Goal: Information Seeking & Learning: Learn about a topic

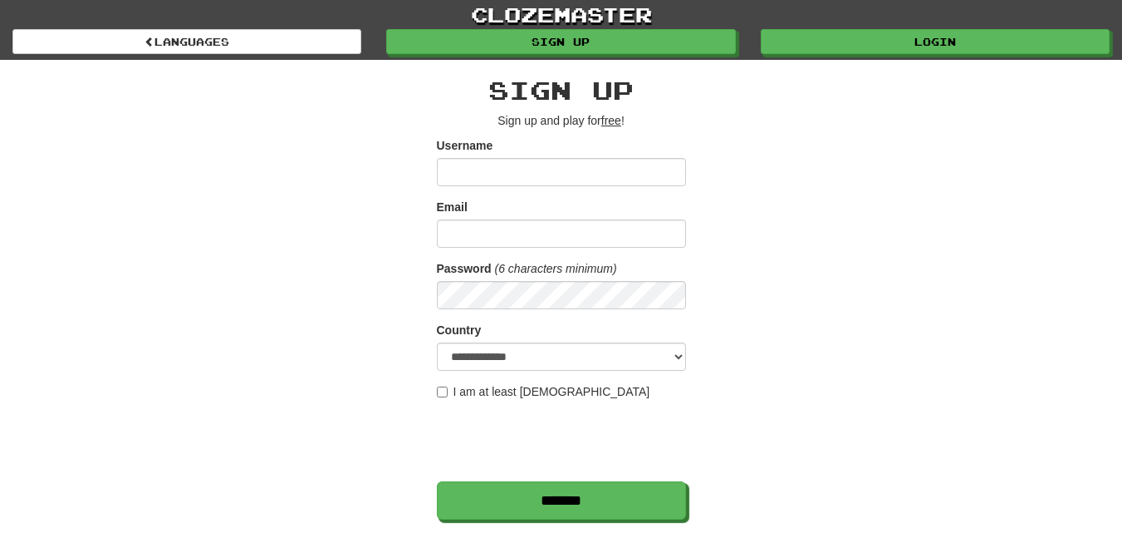
click at [355, 315] on div "**********" at bounding box center [562, 350] width 972 height 581
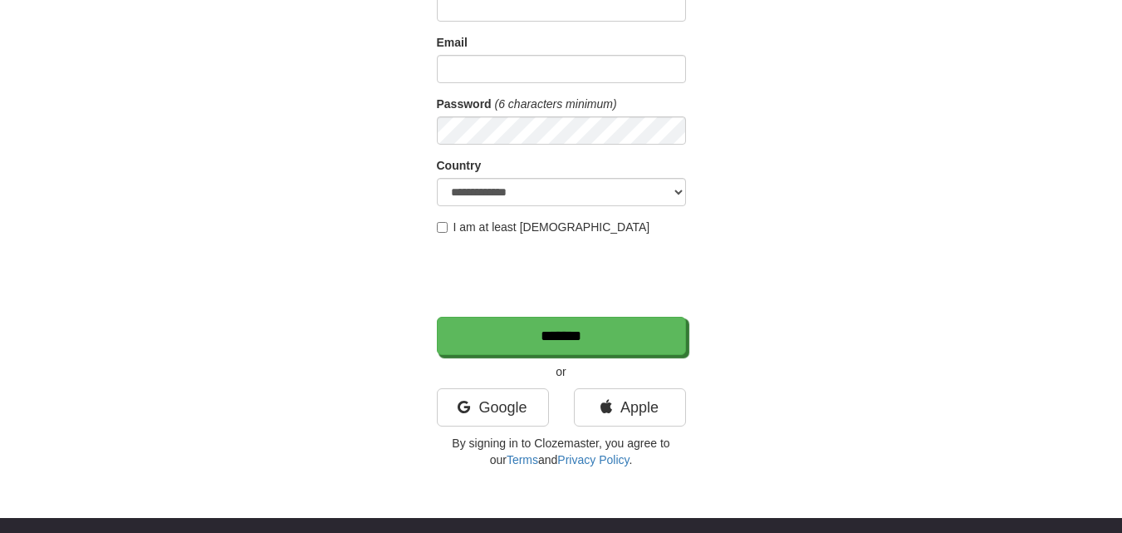
scroll to position [332, 0]
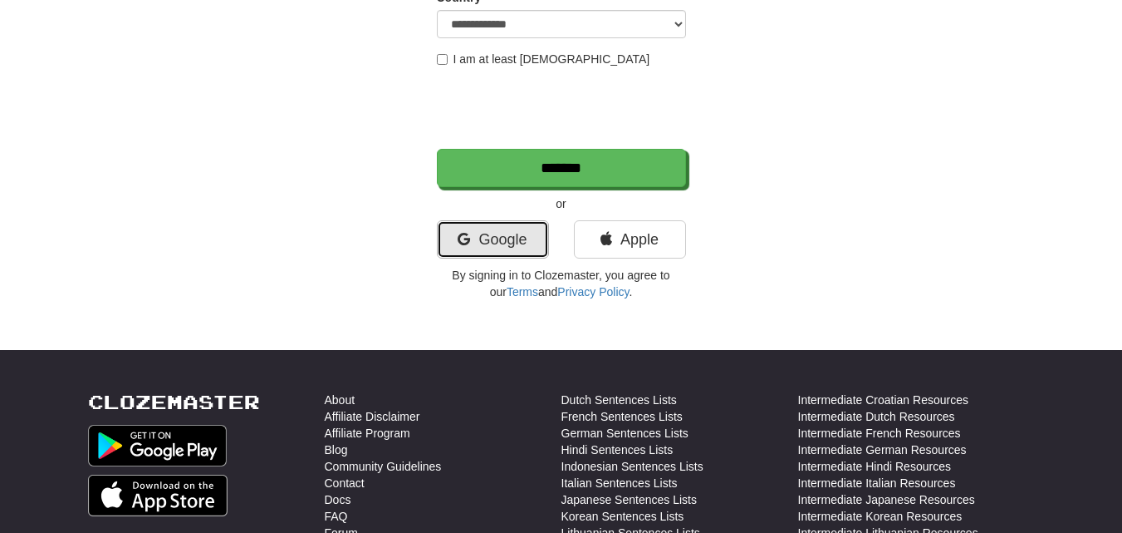
click at [503, 245] on link "Google" at bounding box center [493, 239] width 112 height 38
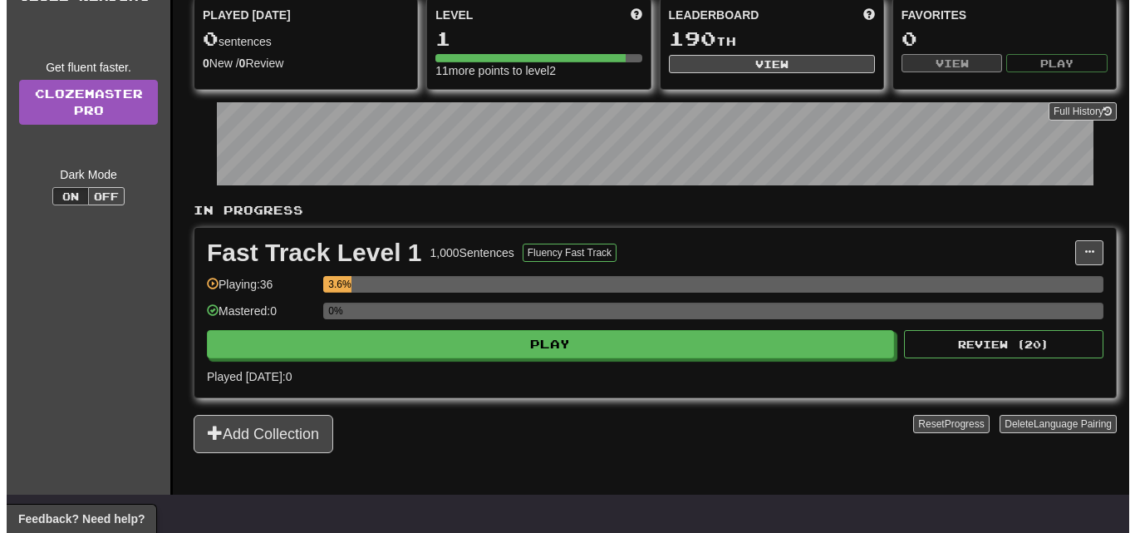
scroll to position [166, 0]
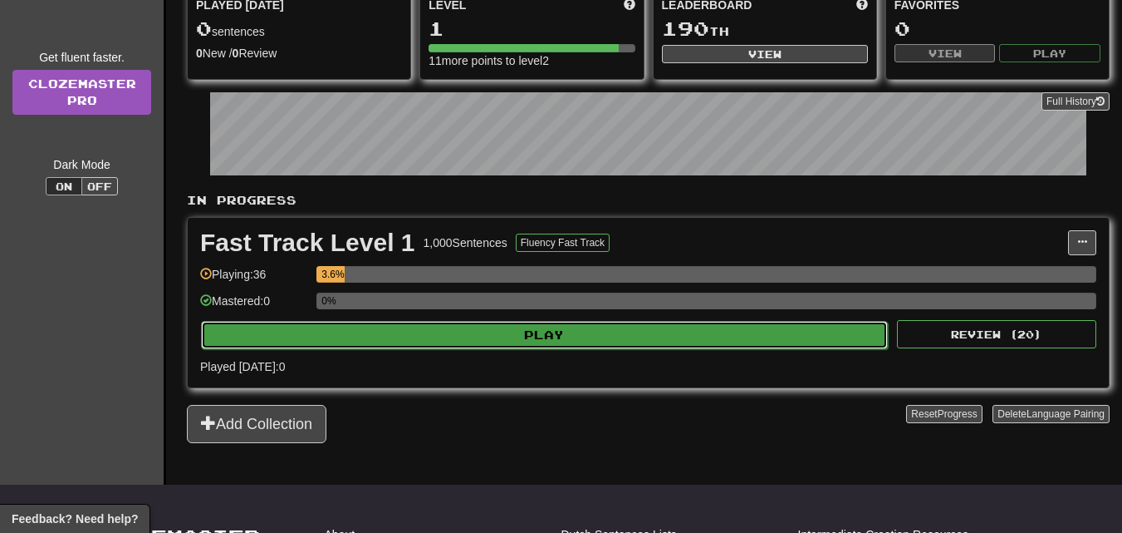
click at [508, 339] on button "Play" at bounding box center [544, 335] width 687 height 28
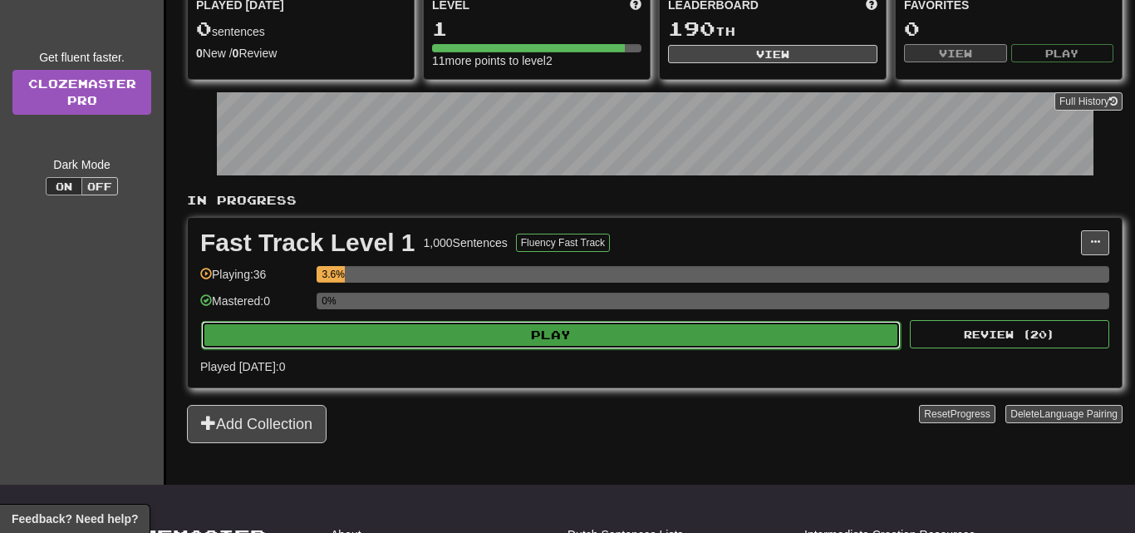
select select "**"
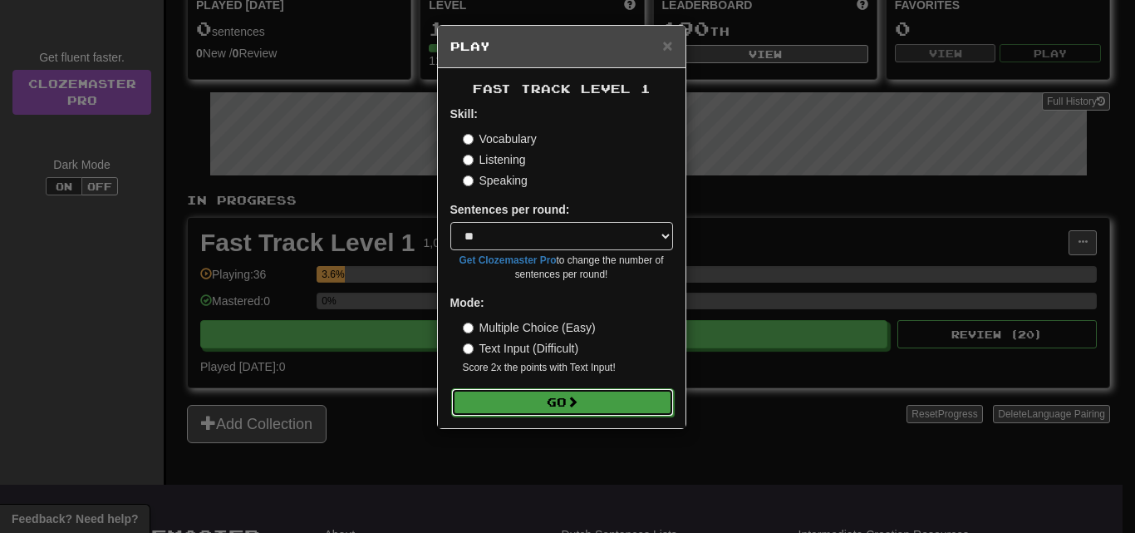
click at [600, 395] on button "Go" at bounding box center [562, 402] width 223 height 28
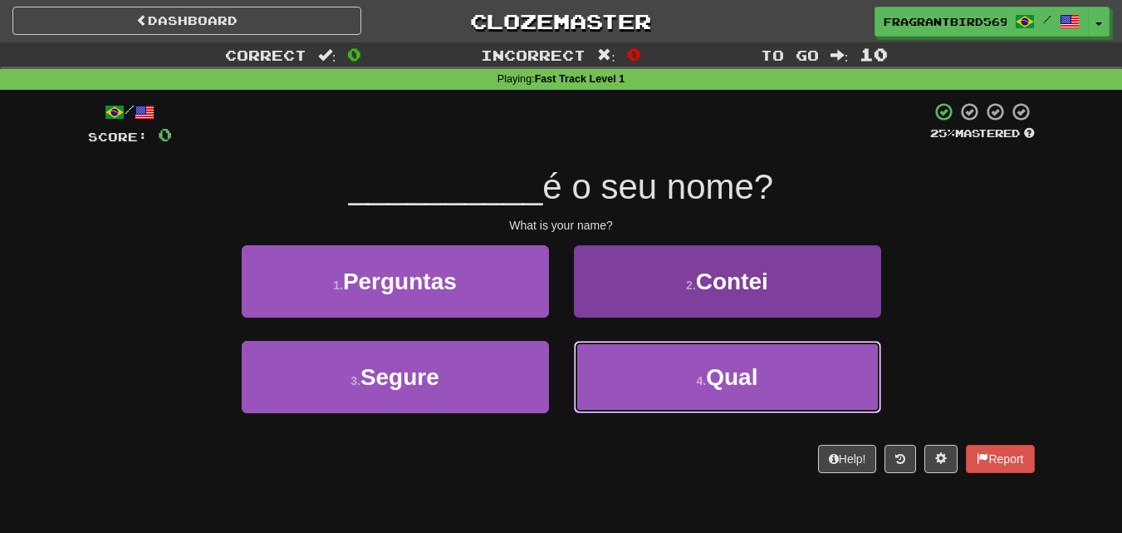
click at [809, 380] on button "4 . Qual" at bounding box center [727, 377] width 307 height 72
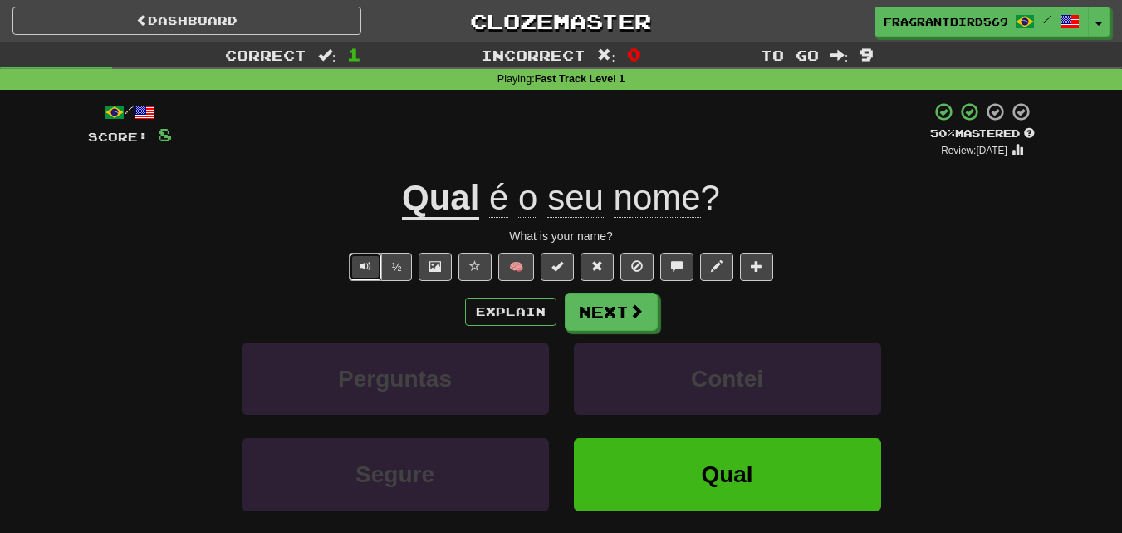
click at [352, 272] on button "Text-to-speech controls" at bounding box center [365, 267] width 33 height 28
click at [356, 275] on button "Text-to-speech controls" at bounding box center [365, 267] width 33 height 28
click at [382, 278] on button "½" at bounding box center [397, 267] width 32 height 28
click at [401, 267] on button "½" at bounding box center [397, 267] width 32 height 28
click at [400, 267] on button "½" at bounding box center [397, 267] width 32 height 28
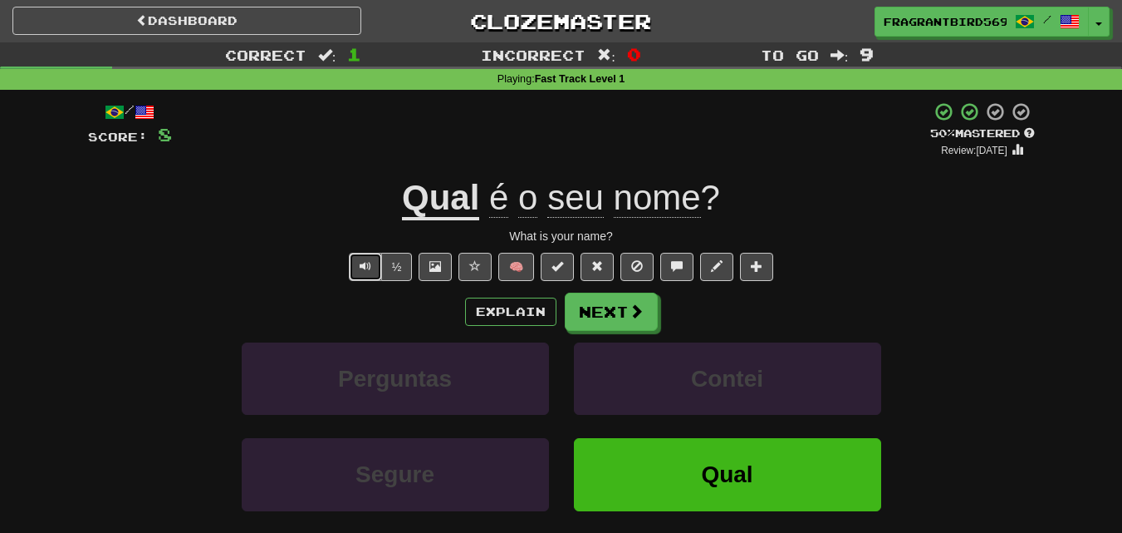
click at [370, 262] on span "Text-to-speech controls" at bounding box center [366, 266] width 12 height 12
click at [623, 306] on button "Next" at bounding box center [612, 312] width 93 height 38
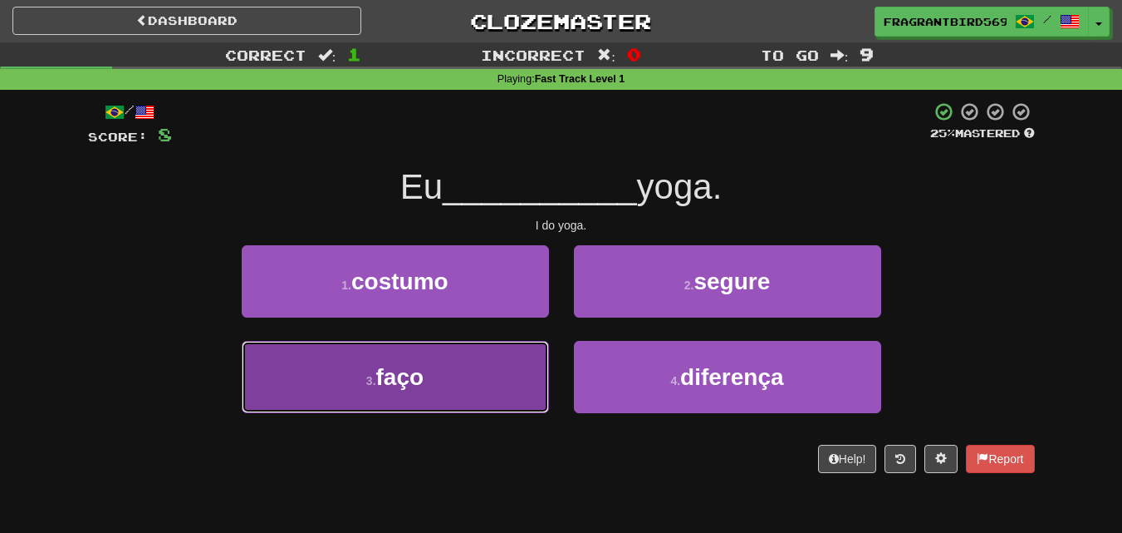
click at [488, 362] on button "3 . faço" at bounding box center [395, 377] width 307 height 72
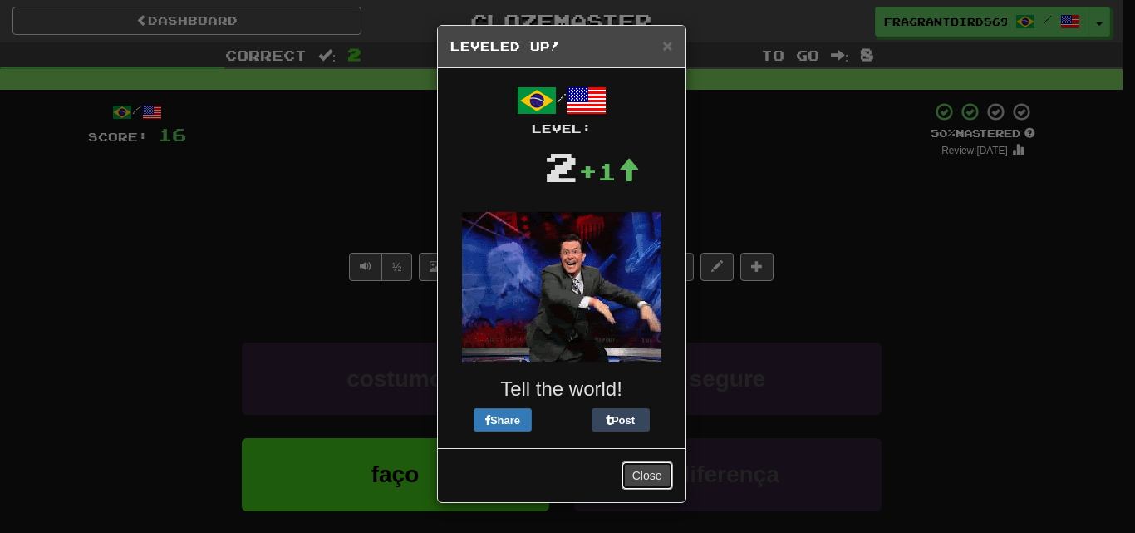
click at [651, 478] on button "Close" at bounding box center [647, 475] width 52 height 28
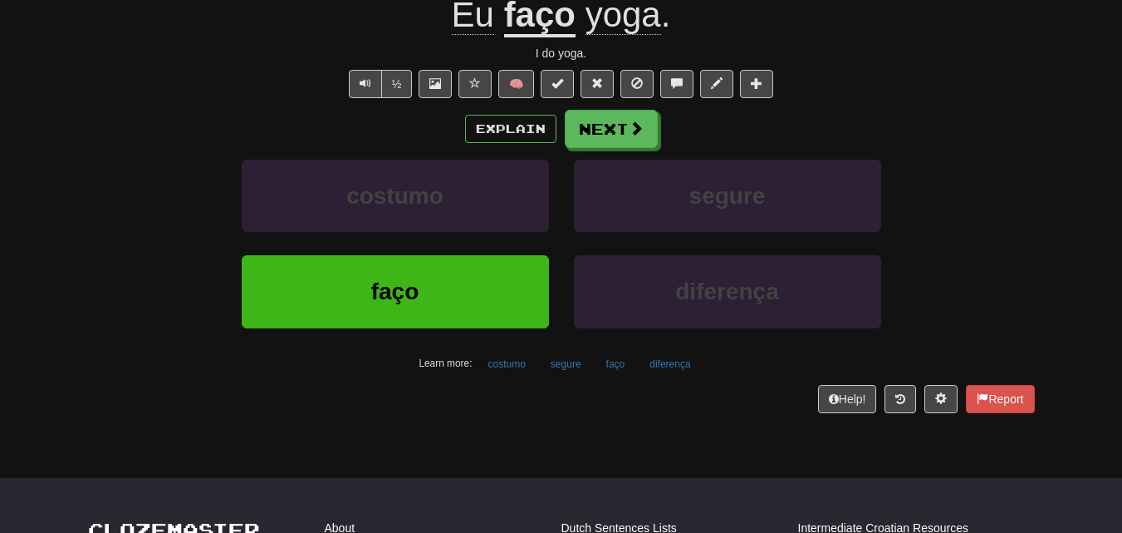
scroll to position [83, 0]
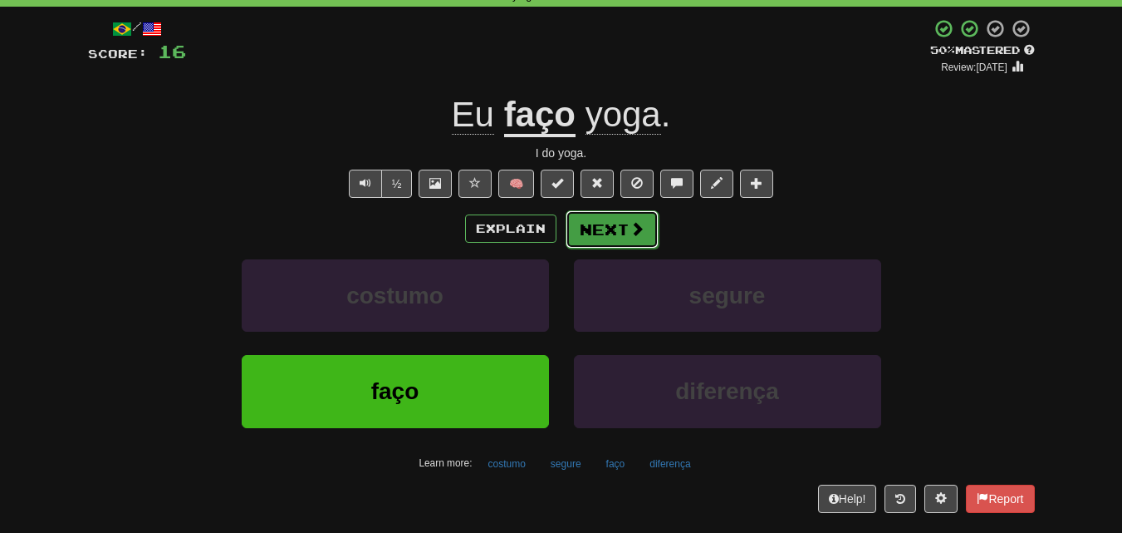
click at [616, 234] on button "Next" at bounding box center [612, 229] width 93 height 38
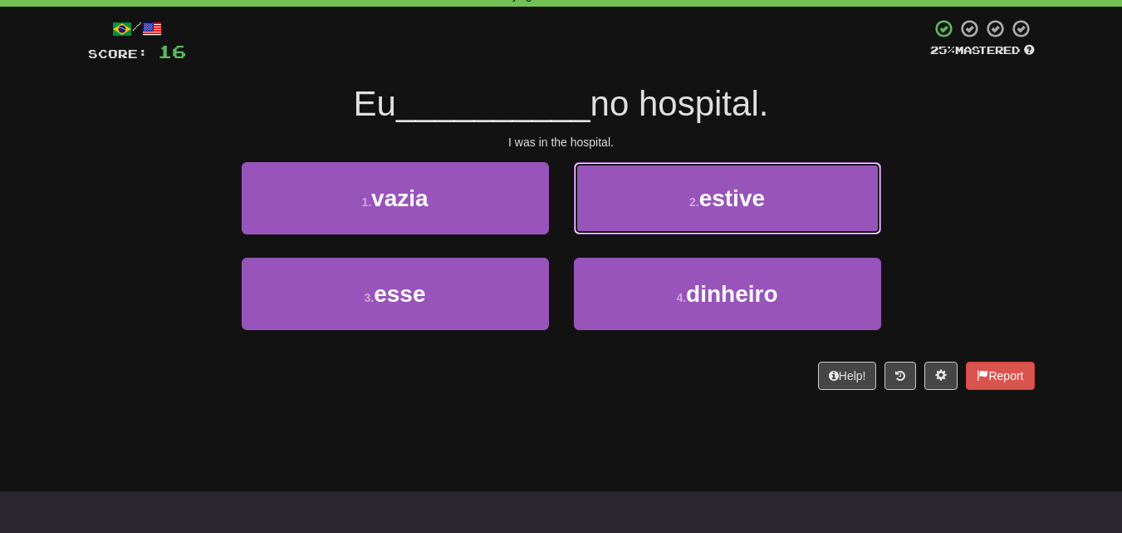
click at [674, 203] on button "2 . estive" at bounding box center [727, 198] width 307 height 72
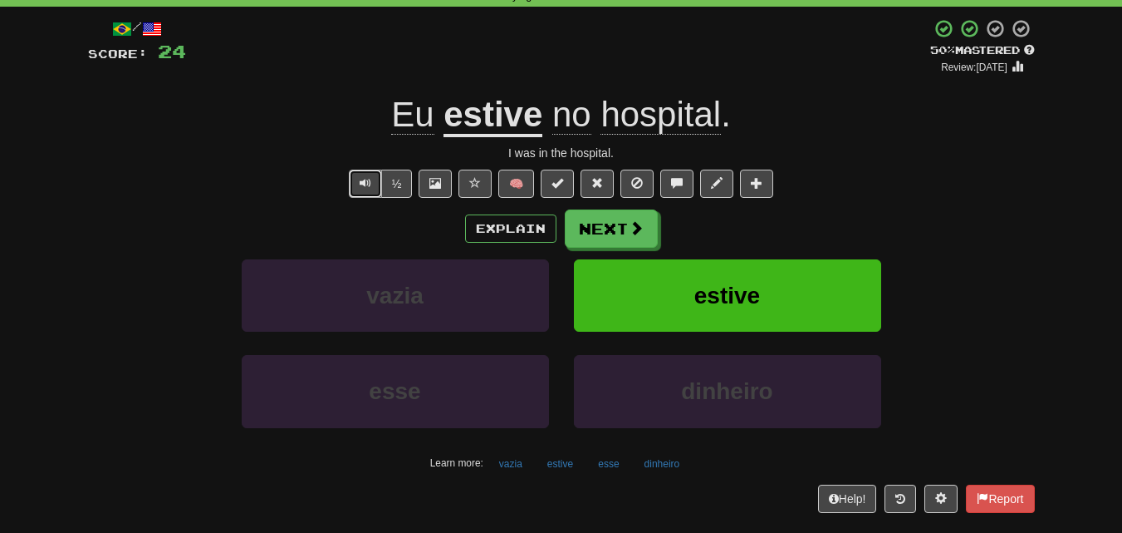
click at [361, 185] on span "Text-to-speech controls" at bounding box center [366, 183] width 12 height 12
click at [366, 180] on span "Text-to-speech controls" at bounding box center [366, 183] width 12 height 12
click at [598, 228] on button "Next" at bounding box center [612, 229] width 93 height 38
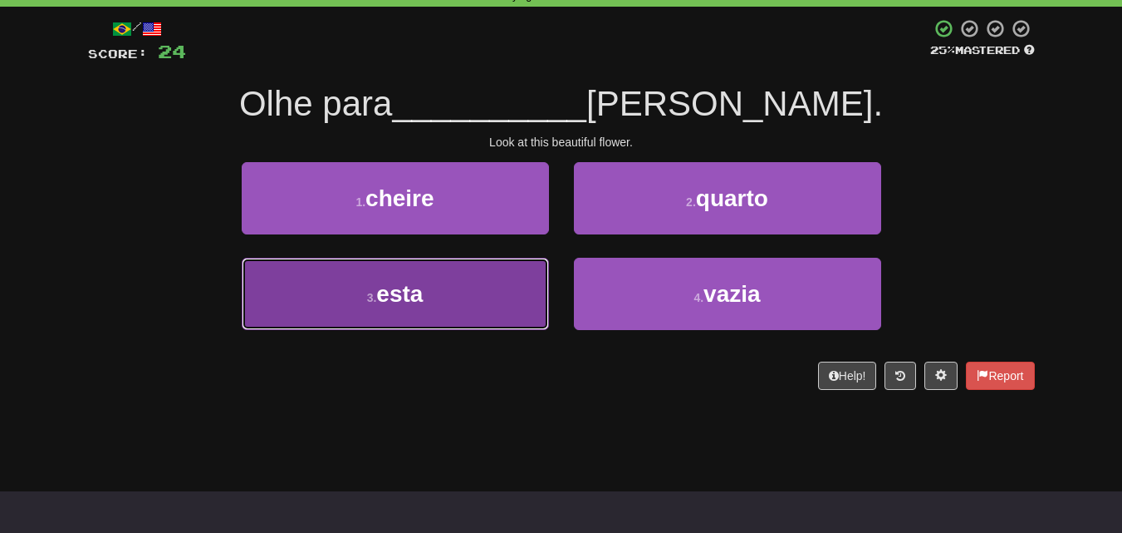
click at [513, 285] on button "3 . esta" at bounding box center [395, 294] width 307 height 72
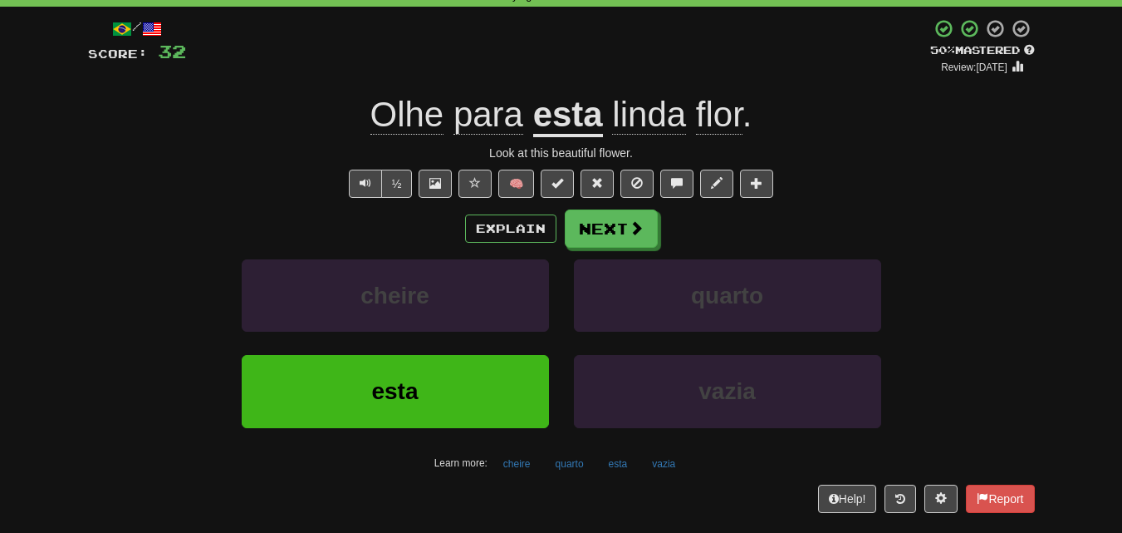
click at [657, 237] on div "Explain Next" at bounding box center [561, 228] width 947 height 38
click at [640, 234] on span at bounding box center [637, 228] width 15 height 15
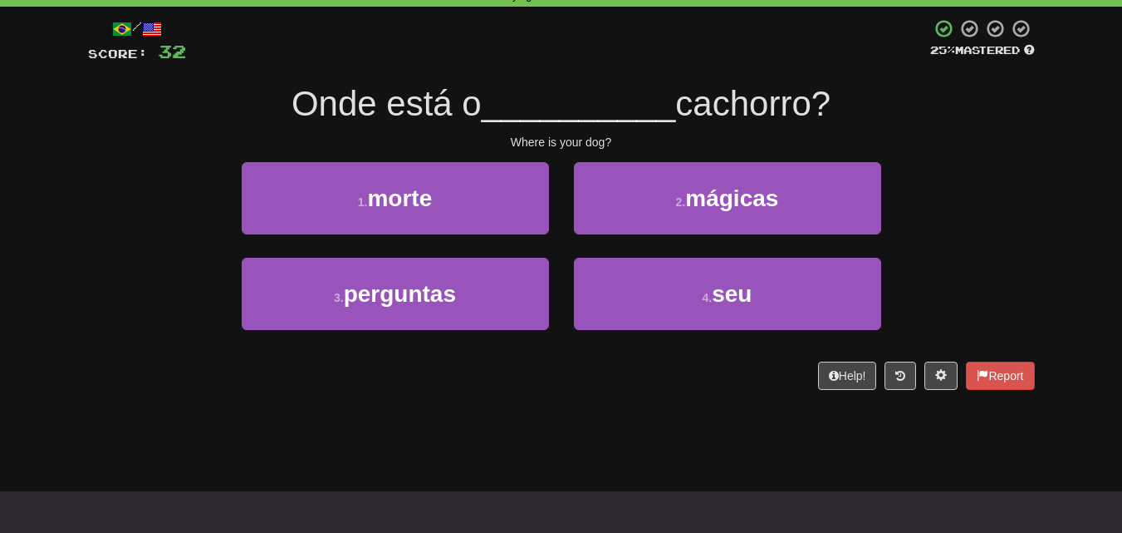
scroll to position [0, 0]
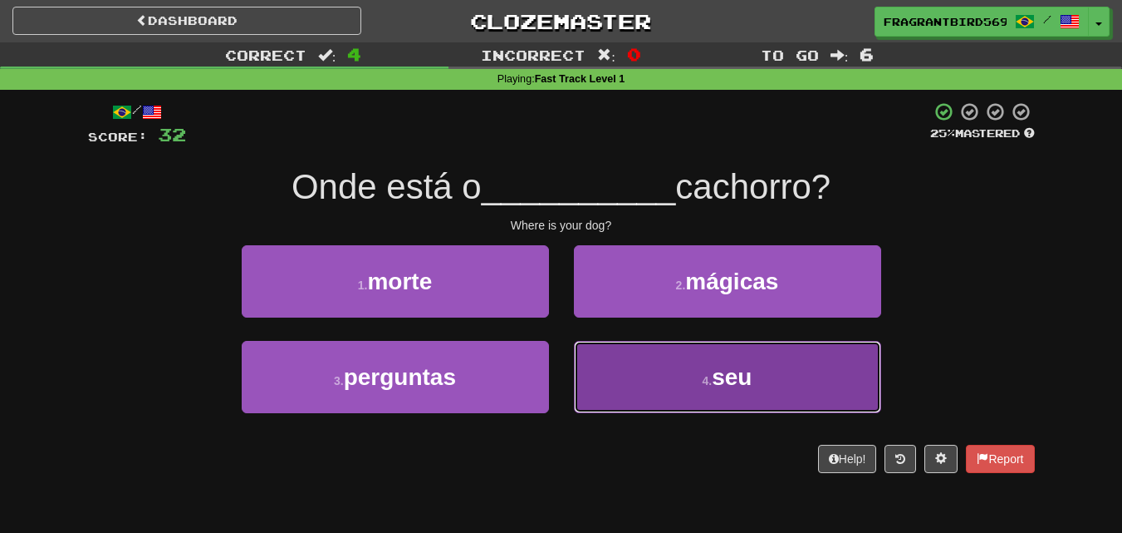
click at [783, 359] on button "4 . seu" at bounding box center [727, 377] width 307 height 72
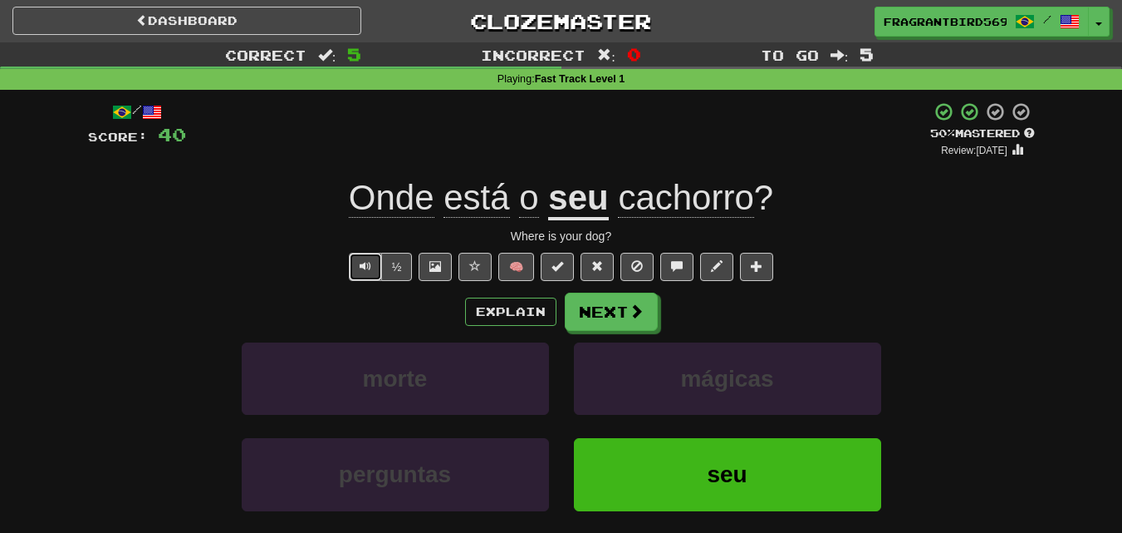
click at [367, 258] on button "Text-to-speech controls" at bounding box center [365, 267] width 33 height 28
click at [370, 260] on span "Text-to-speech controls" at bounding box center [366, 266] width 12 height 12
click at [624, 302] on button "Next" at bounding box center [612, 312] width 93 height 38
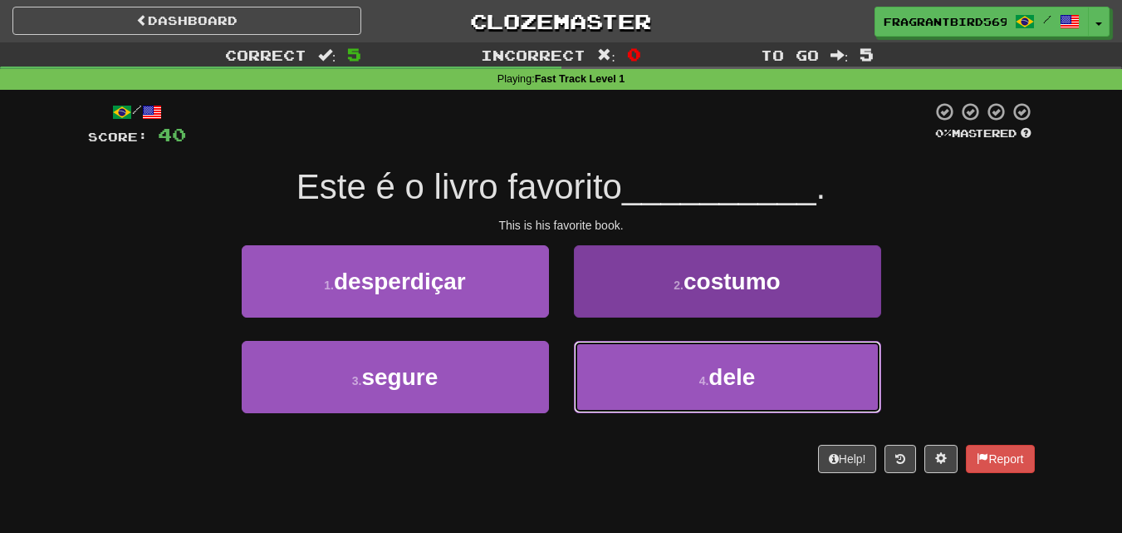
click at [666, 383] on button "4 . dele" at bounding box center [727, 377] width 307 height 72
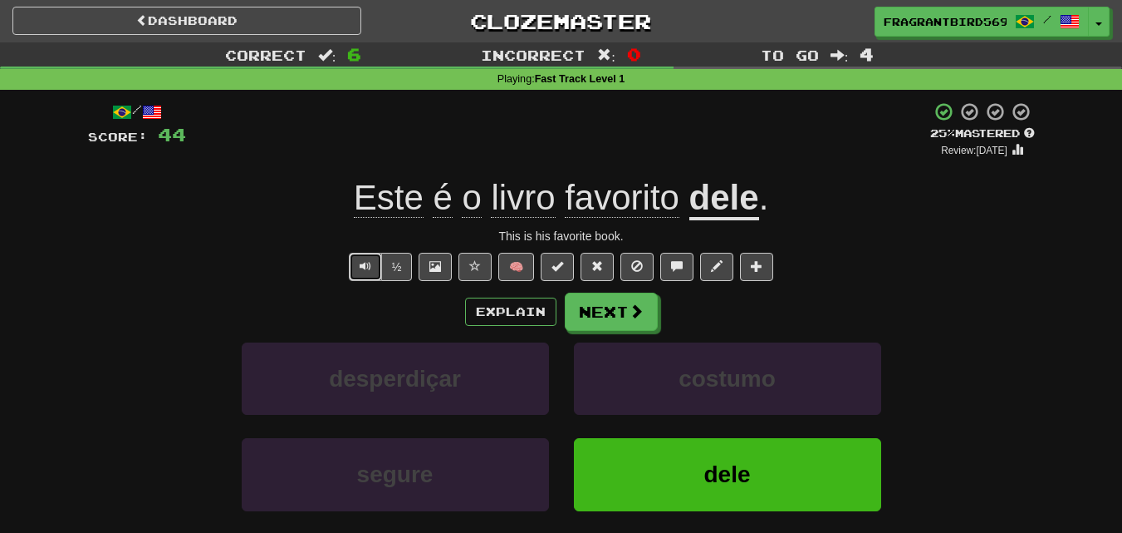
click at [372, 275] on button "Text-to-speech controls" at bounding box center [365, 267] width 33 height 28
click at [611, 317] on button "Next" at bounding box center [612, 312] width 93 height 38
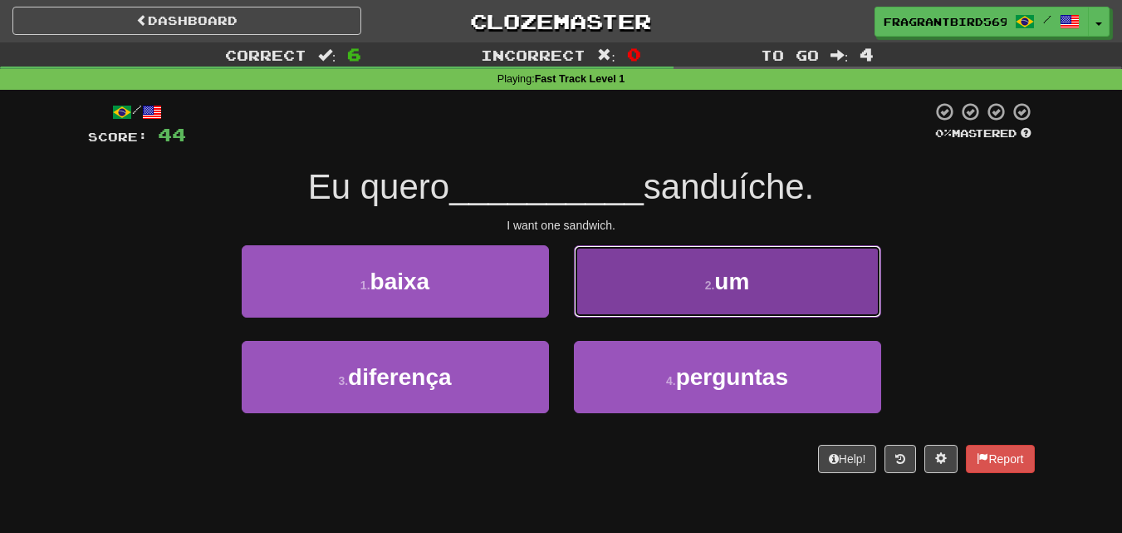
click at [675, 292] on button "2 . um" at bounding box center [727, 281] width 307 height 72
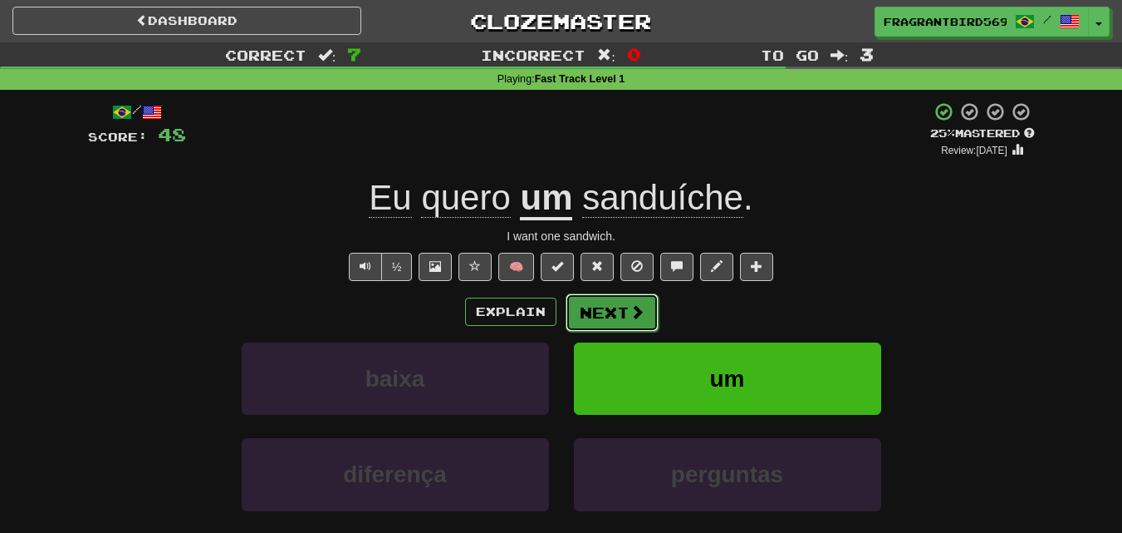
click at [639, 313] on span at bounding box center [637, 311] width 15 height 15
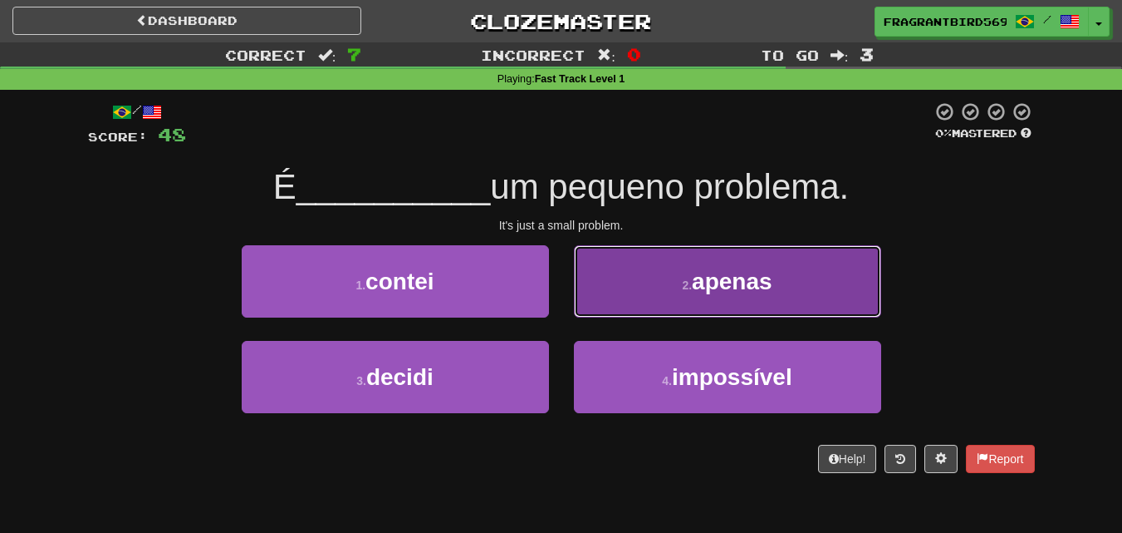
click at [738, 264] on button "2 . apenas" at bounding box center [727, 281] width 307 height 72
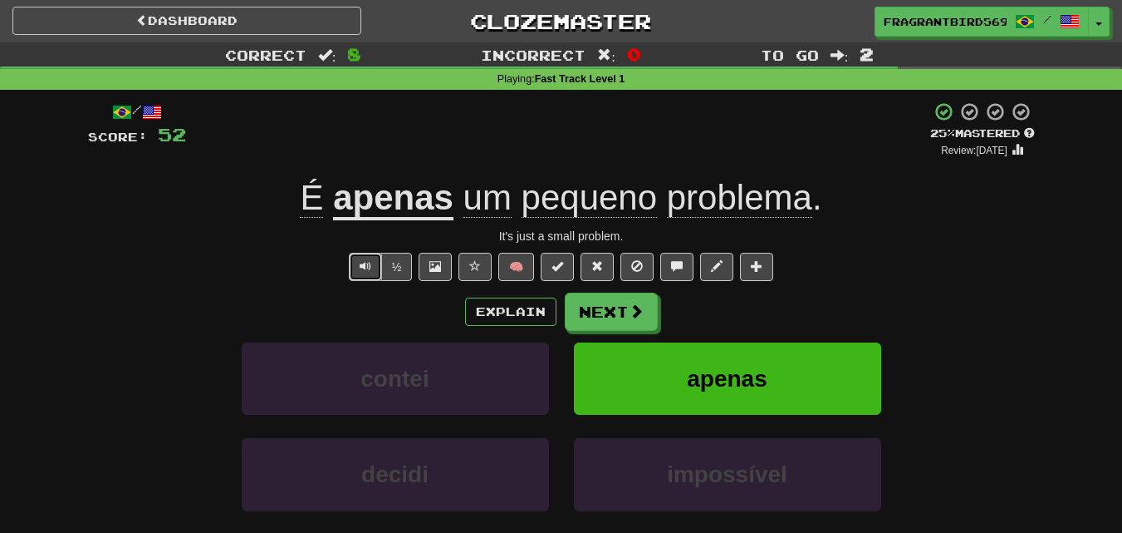
click at [368, 262] on span "Text-to-speech controls" at bounding box center [366, 266] width 12 height 12
click at [627, 304] on button "Next" at bounding box center [612, 312] width 93 height 38
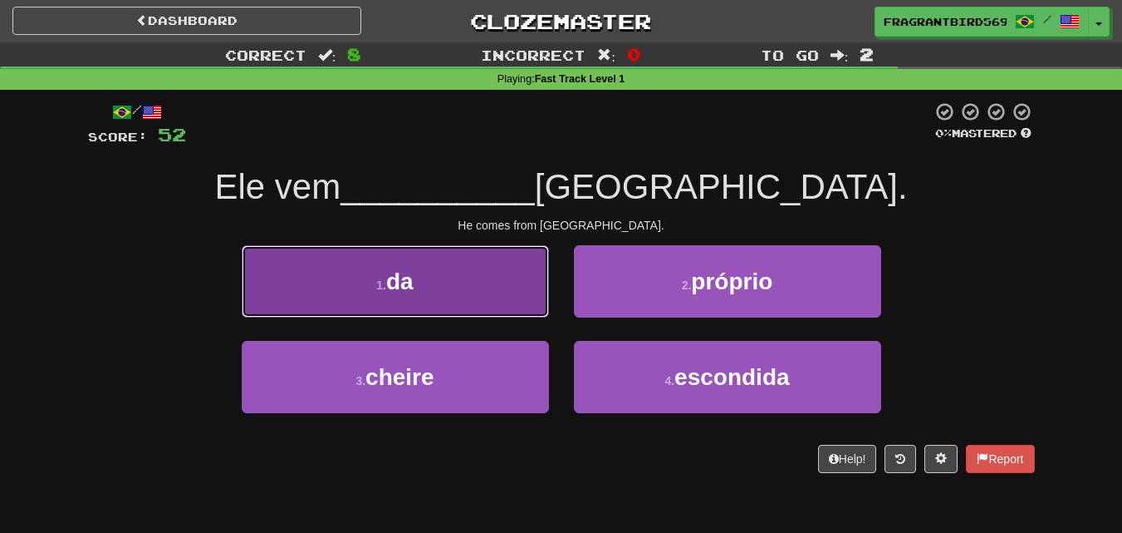
click at [524, 295] on button "1 . da" at bounding box center [395, 281] width 307 height 72
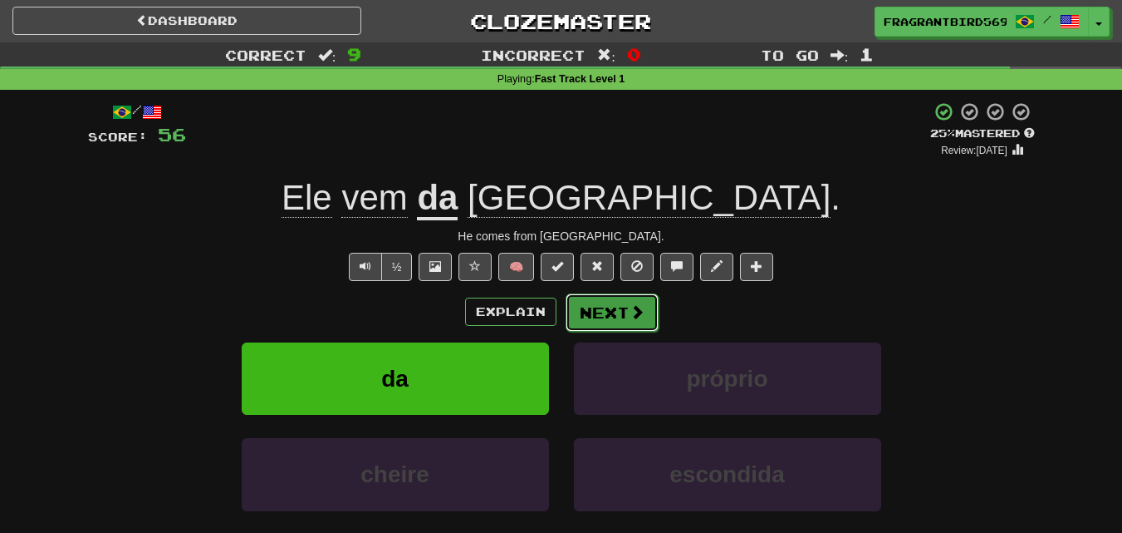
click at [637, 316] on span at bounding box center [637, 311] width 15 height 15
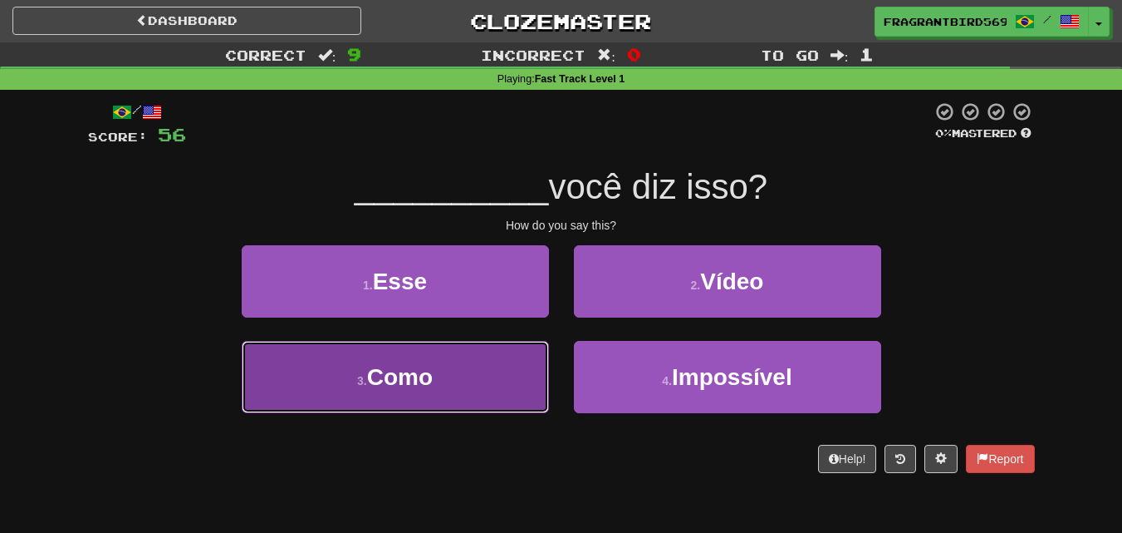
click at [356, 395] on button "3 . Como" at bounding box center [395, 377] width 307 height 72
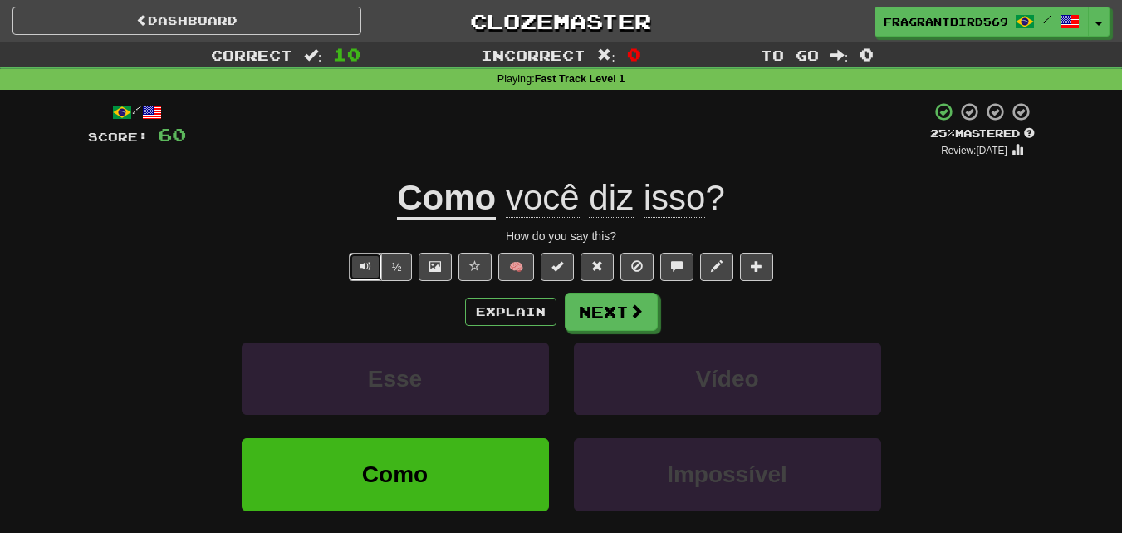
click at [371, 274] on button "Text-to-speech controls" at bounding box center [365, 267] width 33 height 28
click at [625, 309] on button "Next" at bounding box center [612, 312] width 93 height 38
